Goal: Navigation & Orientation: Find specific page/section

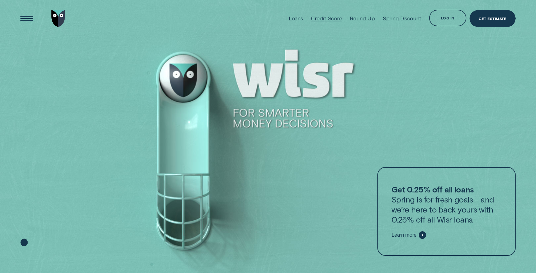
click at [318, 21] on div "Credit Score" at bounding box center [326, 18] width 31 height 6
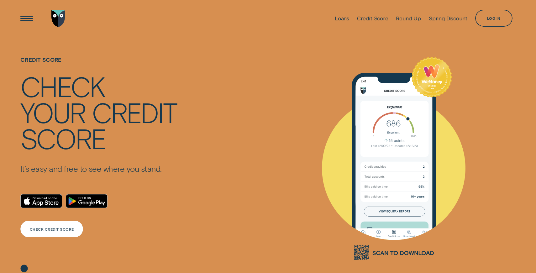
click at [70, 224] on div "CHECK CREDIT SCORE" at bounding box center [51, 229] width 63 height 17
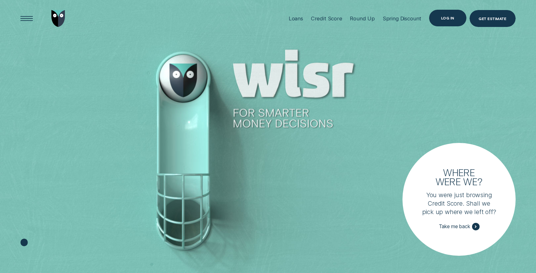
click at [453, 18] on div "Log in" at bounding box center [447, 17] width 13 height 3
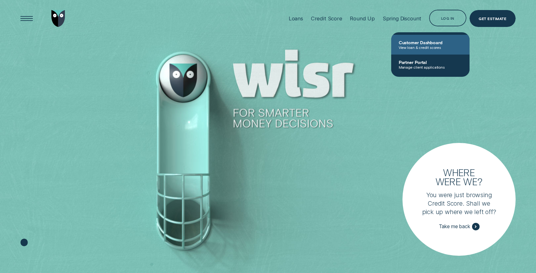
click at [431, 48] on span "View loan & credit scores" at bounding box center [430, 47] width 63 height 4
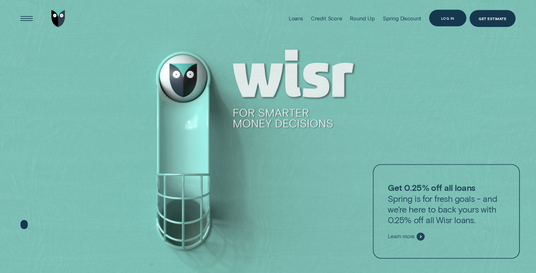
click at [451, 17] on div "Log in" at bounding box center [447, 18] width 13 height 3
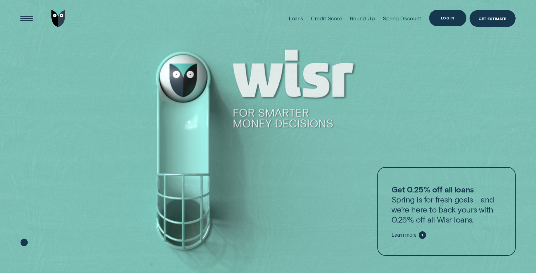
click at [453, 15] on div "Log in" at bounding box center [447, 18] width 37 height 17
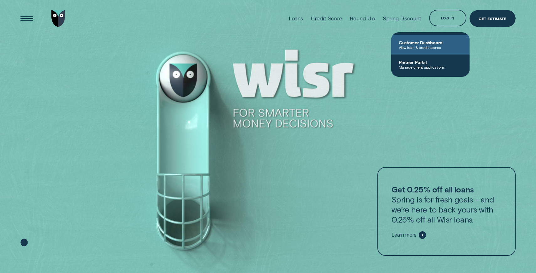
click at [426, 44] on span "Customer Dashboard" at bounding box center [430, 42] width 63 height 5
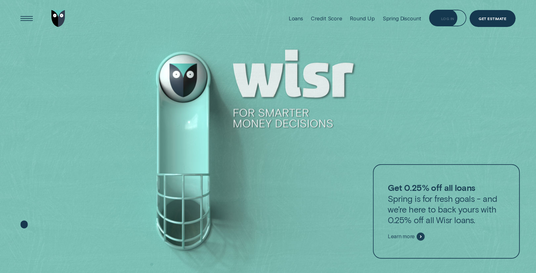
click at [451, 9] on div "Loans Credit Score Round Up Spring Discount Log in Log in Customer Dashboard Vi…" at bounding box center [400, 18] width 231 height 37
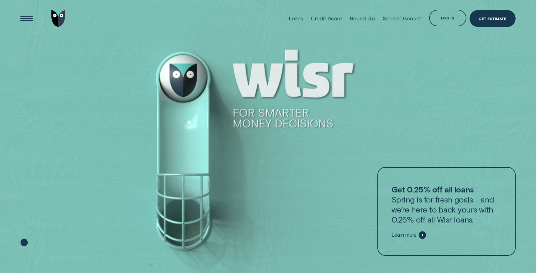
click at [451, 17] on div "Log in" at bounding box center [447, 18] width 13 height 3
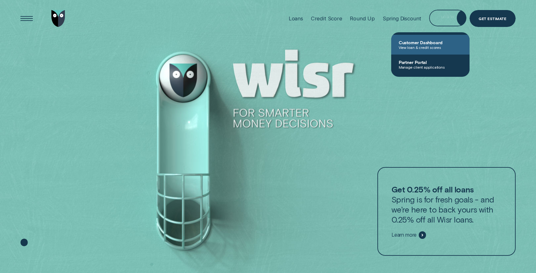
click at [438, 38] on link "Customer Dashboard View loan & credit scores" at bounding box center [430, 45] width 78 height 20
